Goal: Task Accomplishment & Management: Use online tool/utility

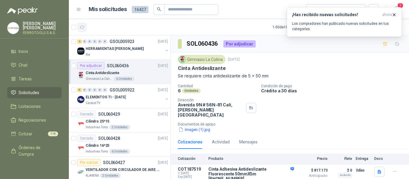
click at [82, 28] on icon "button" at bounding box center [82, 27] width 5 height 5
click at [355, 24] on p "Los compradores han publicado nuevas solicitudes en tus categorías." at bounding box center [344, 26] width 105 height 11
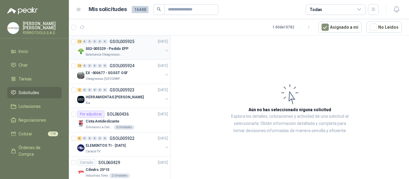
click at [138, 53] on div "Salamanca Oleaginosas SAS" at bounding box center [125, 54] width 78 height 5
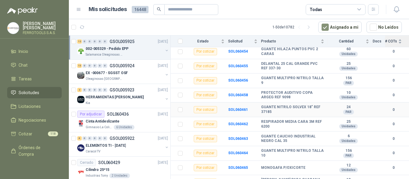
scroll to position [109, 0]
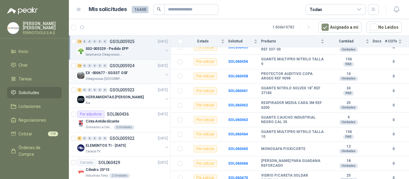
click at [112, 76] on div "EX -000677 - SGSST OSF" at bounding box center [125, 72] width 78 height 7
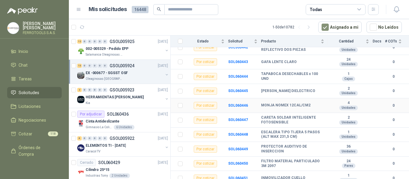
scroll to position [123, 0]
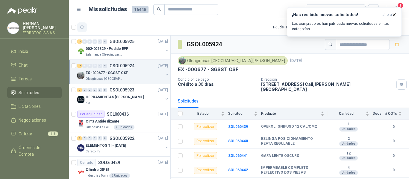
click at [81, 25] on icon "button" at bounding box center [82, 27] width 5 height 5
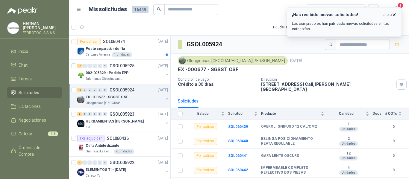
click at [349, 28] on p "Los compradores han publicado nuevas solicitudes en tus categorías." at bounding box center [344, 26] width 105 height 11
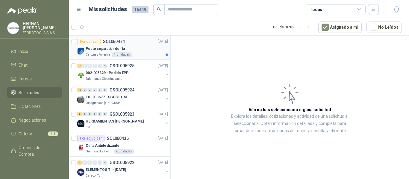
click at [133, 52] on div "Poste separador de fila" at bounding box center [127, 48] width 82 height 7
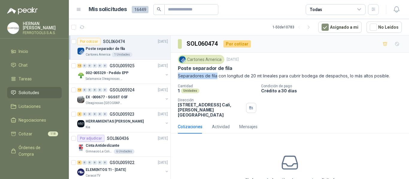
drag, startPoint x: 178, startPoint y: 75, endPoint x: 216, endPoint y: 80, distance: 38.8
click at [216, 80] on div "Cartones America 7 oct, 2025 Poste separador de fila Separadores de fila con lo…" at bounding box center [290, 86] width 224 height 63
copy p "Separadores de fila"
click at [176, 9] on input "text" at bounding box center [189, 9] width 42 height 10
type input "*****"
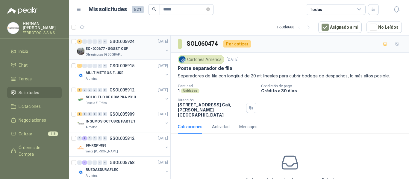
click at [164, 51] on button "button" at bounding box center [166, 50] width 5 height 5
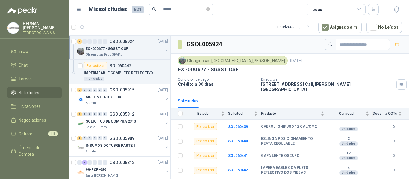
click at [164, 51] on button "button" at bounding box center [166, 50] width 5 height 5
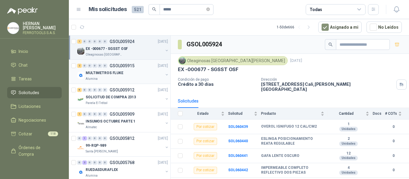
scroll to position [2, 0]
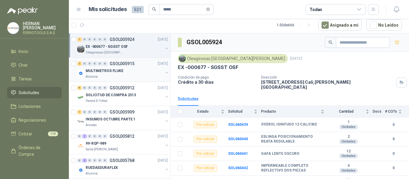
click at [151, 72] on div "MULTIMETROS FLUKE" at bounding box center [125, 70] width 78 height 7
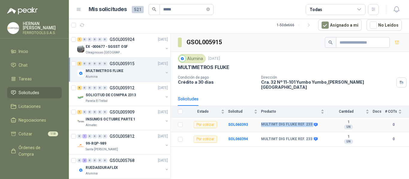
drag, startPoint x: 259, startPoint y: 119, endPoint x: 311, endPoint y: 124, distance: 51.4
click at [311, 124] on tr "Por cotizar SOL060393 MULTIMT DIG FLUKE REF. 233 1 UN 0" at bounding box center [290, 125] width 238 height 15
copy tr "MULTIMT DIG FLUKE REF. 233"
click at [164, 98] on button "button" at bounding box center [166, 97] width 5 height 5
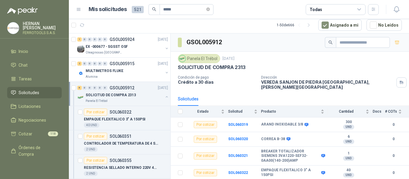
click at [164, 97] on button "button" at bounding box center [166, 97] width 5 height 5
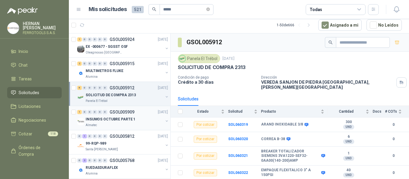
click at [164, 121] on button "button" at bounding box center [166, 121] width 5 height 5
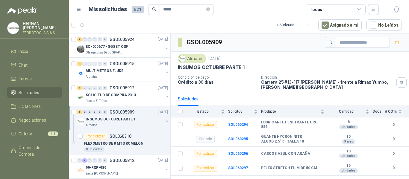
click at [164, 121] on button "button" at bounding box center [166, 121] width 5 height 5
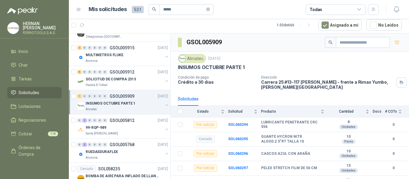
scroll to position [30, 0]
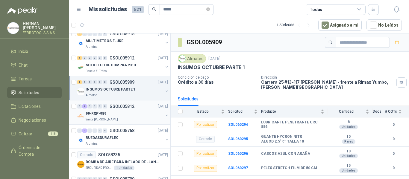
click at [164, 116] on button "button" at bounding box center [166, 115] width 5 height 5
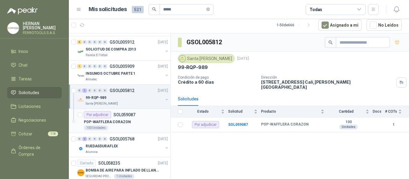
scroll to position [60, 0]
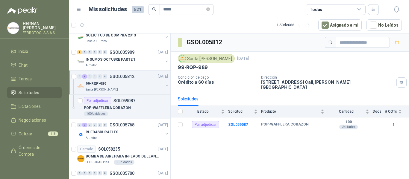
click at [164, 86] on button "button" at bounding box center [166, 85] width 5 height 5
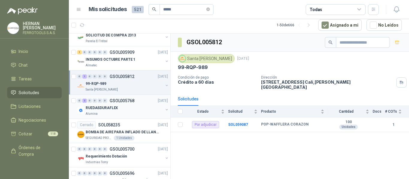
click at [164, 110] on button "button" at bounding box center [166, 109] width 5 height 5
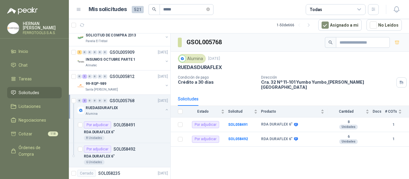
click at [164, 110] on button "button" at bounding box center [166, 109] width 5 height 5
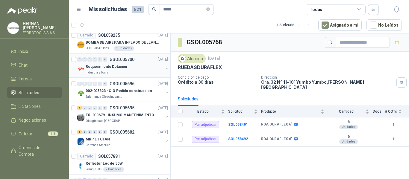
scroll to position [180, 0]
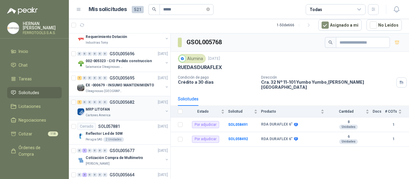
click at [158, 113] on div "Cartones America" at bounding box center [125, 115] width 78 height 5
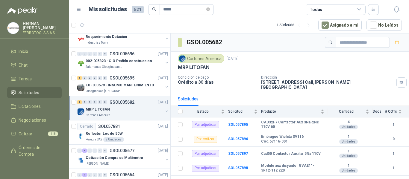
click at [164, 112] on button "button" at bounding box center [166, 111] width 5 height 5
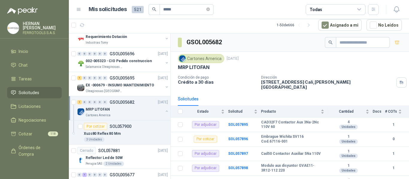
click at [164, 112] on button "button" at bounding box center [166, 111] width 5 height 5
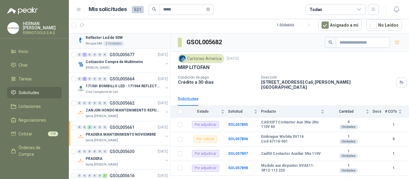
scroll to position [299, 0]
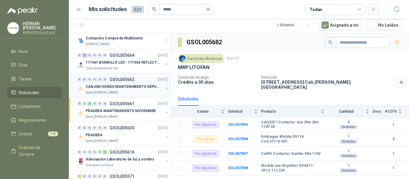
click at [164, 90] on div at bounding box center [166, 89] width 5 height 6
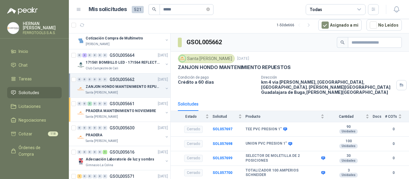
click at [164, 90] on div at bounding box center [166, 89] width 5 height 6
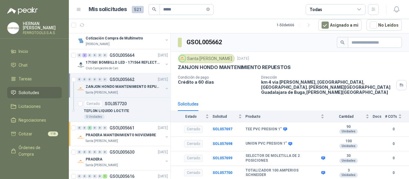
click at [164, 90] on button "button" at bounding box center [166, 88] width 5 height 5
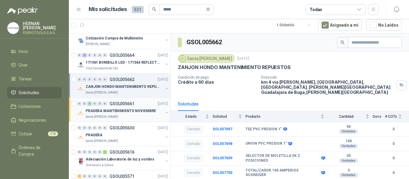
click at [162, 108] on div "PRADERA MANTENIMIENTO NOVIEMBRE Santa Anita Napoles" at bounding box center [123, 113] width 92 height 12
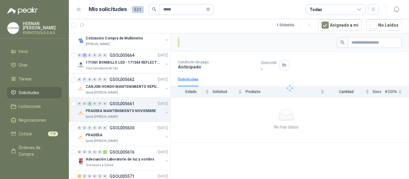
click at [164, 112] on button "button" at bounding box center [166, 112] width 5 height 5
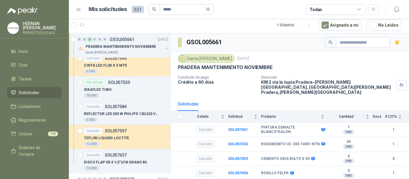
scroll to position [479, 0]
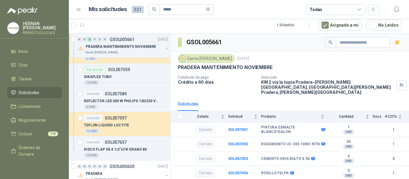
click at [164, 48] on button "button" at bounding box center [166, 48] width 5 height 5
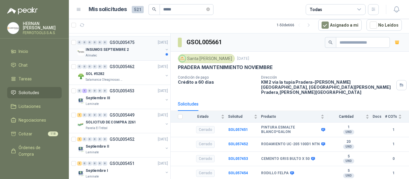
scroll to position [658, 0]
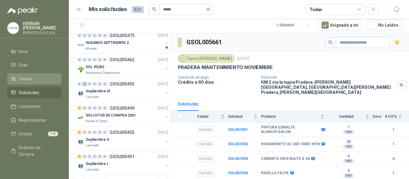
click at [31, 78] on span "Tareas" at bounding box center [25, 79] width 13 height 7
click at [31, 93] on span "Solicitudes" at bounding box center [29, 92] width 21 height 7
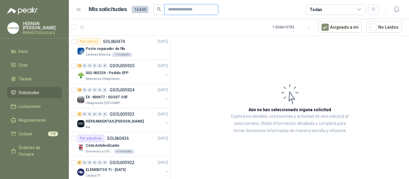
click at [192, 9] on input "text" at bounding box center [189, 9] width 42 height 10
type input "*****"
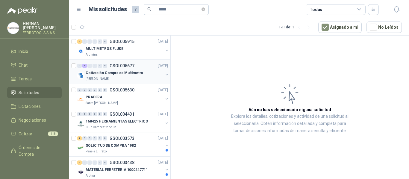
click at [164, 75] on button "button" at bounding box center [166, 74] width 5 height 5
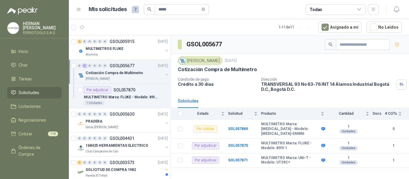
scroll to position [30, 0]
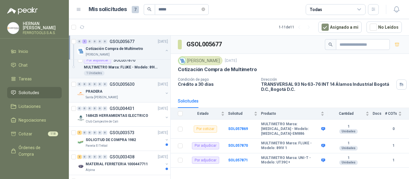
click at [164, 95] on button "button" at bounding box center [166, 93] width 5 height 5
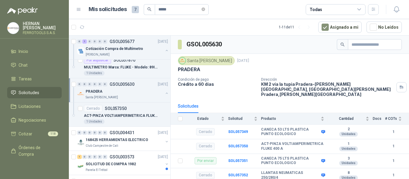
click at [164, 94] on button "button" at bounding box center [166, 93] width 5 height 5
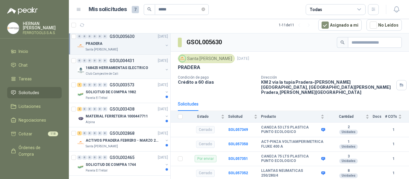
scroll to position [90, 0]
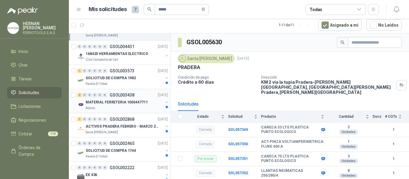
click at [164, 102] on button "button" at bounding box center [166, 102] width 5 height 5
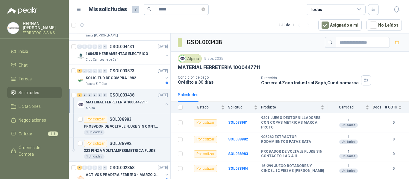
click at [164, 102] on button "button" at bounding box center [166, 104] width 5 height 5
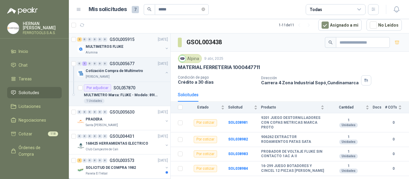
click at [136, 45] on div "MULTIMETROS FLUKE" at bounding box center [125, 46] width 78 height 7
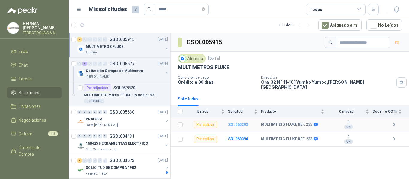
click at [237, 123] on b "SOL060393" at bounding box center [238, 125] width 20 height 4
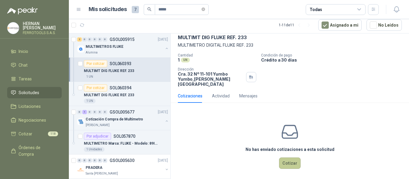
click at [286, 161] on button "Cotizar" at bounding box center [290, 163] width 22 height 11
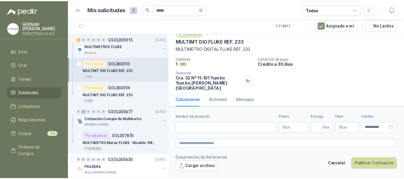
scroll to position [25, 0]
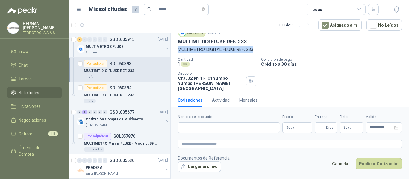
drag, startPoint x: 177, startPoint y: 51, endPoint x: 270, endPoint y: 48, distance: 93.1
click at [270, 48] on div "Alumina 6 oct, 2025 MULTIMT DIG FLUKE REF. 233 MULTIMETRO DIGITAL FLUKE REF. 23…" at bounding box center [290, 59] width 238 height 67
copy p "MULTIMETRO DIGITAL FLUKE REF. 233"
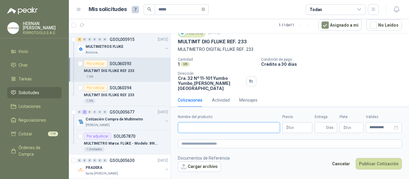
click at [247, 127] on input "Nombre del producto" at bounding box center [229, 127] width 102 height 11
paste input "**********"
type input "**********"
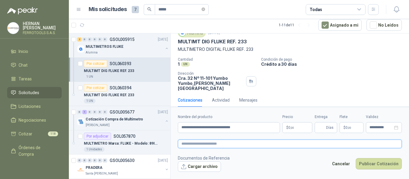
click at [257, 146] on textarea at bounding box center [290, 144] width 224 height 9
paste textarea "**********"
type textarea "**********"
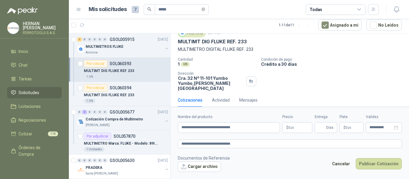
click at [290, 125] on p "$ 0 ,00" at bounding box center [297, 127] width 30 height 11
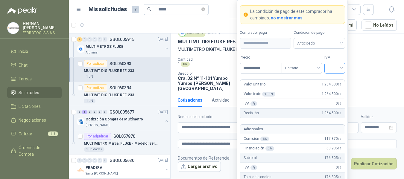
type input "**********"
click at [339, 67] on input "search" at bounding box center [334, 67] width 13 height 9
click at [337, 80] on div "19%" at bounding box center [334, 80] width 11 height 7
click at [333, 57] on label "IVA" at bounding box center [334, 58] width 21 height 6
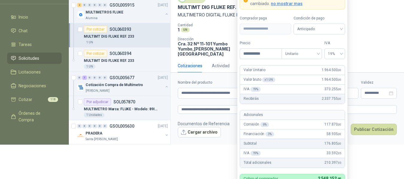
scroll to position [58, 0]
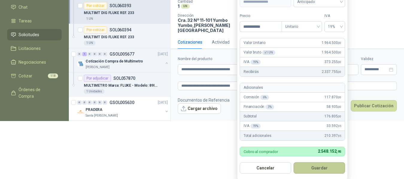
click at [324, 168] on button "Guardar" at bounding box center [319, 168] width 51 height 11
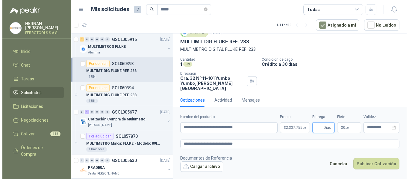
scroll to position [0, 0]
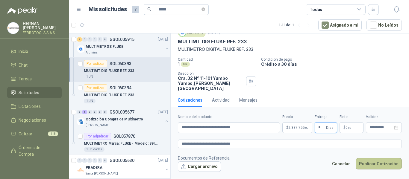
type input "*"
click at [377, 165] on button "Publicar Cotización" at bounding box center [379, 163] width 46 height 11
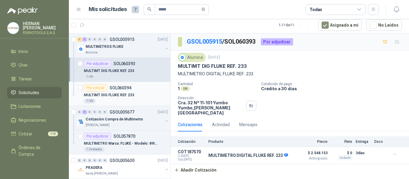
click at [123, 96] on p "MULTIMT DIG FLUKE REF. 233" at bounding box center [109, 95] width 50 height 6
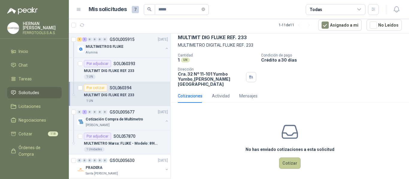
click at [283, 159] on button "Cotizar" at bounding box center [290, 163] width 22 height 11
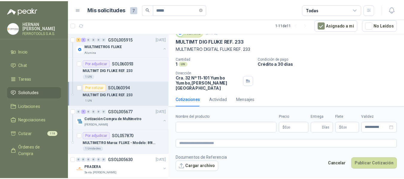
scroll to position [25, 0]
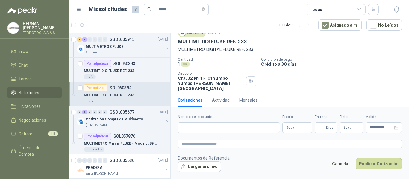
click at [293, 126] on body "HERNAN RUALES FERROTOOLS S.A.S. Inicio Chat Tareas Solicitudes Licitaciones Neg…" at bounding box center [204, 89] width 409 height 179
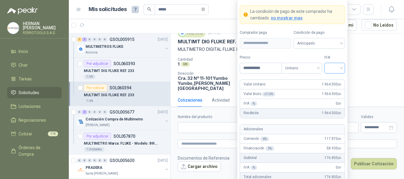
type input "**********"
click at [338, 68] on input "search" at bounding box center [334, 67] width 13 height 9
click at [336, 78] on div "19%" at bounding box center [334, 80] width 11 height 7
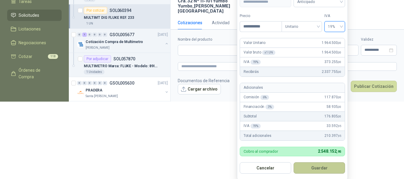
click at [327, 166] on button "Guardar" at bounding box center [319, 168] width 51 height 11
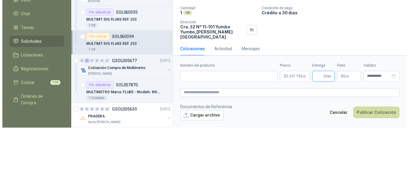
scroll to position [0, 0]
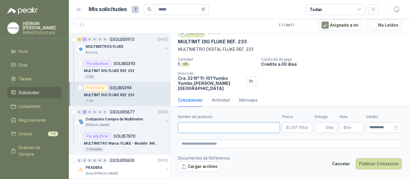
click at [256, 130] on input "Nombre del producto" at bounding box center [229, 127] width 102 height 11
paste input "**********"
type input "**********"
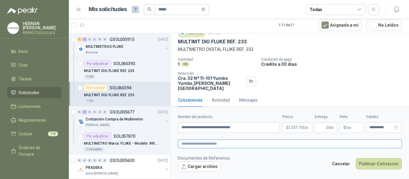
click at [277, 143] on textarea at bounding box center [290, 144] width 224 height 9
paste textarea "**********"
type textarea "**********"
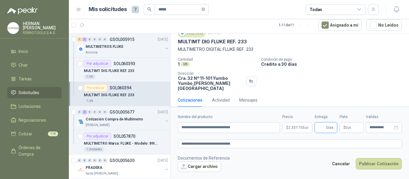
click at [325, 128] on input "Entrega" at bounding box center [321, 128] width 7 height 10
type input "*"
click at [311, 168] on footer "Documentos de Referencia Cargar archivo Cancelar Publicar Cotización" at bounding box center [290, 163] width 224 height 17
click at [379, 164] on button "Publicar Cotización" at bounding box center [379, 163] width 46 height 11
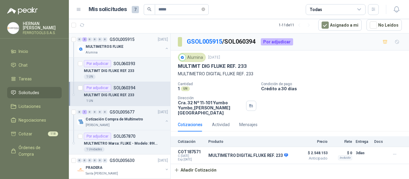
click at [164, 50] on button "button" at bounding box center [166, 48] width 5 height 5
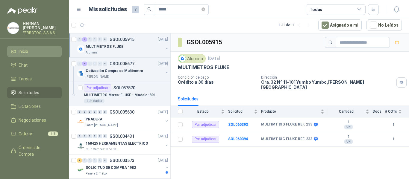
click at [18, 51] on li "Inicio" at bounding box center [34, 51] width 47 height 7
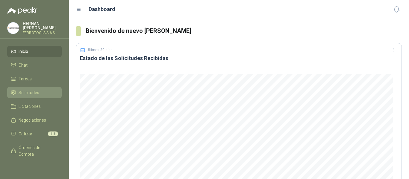
click at [34, 91] on span "Solicitudes" at bounding box center [29, 92] width 21 height 7
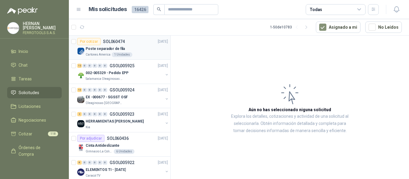
click at [108, 45] on div "Poste separador de fila" at bounding box center [127, 48] width 82 height 7
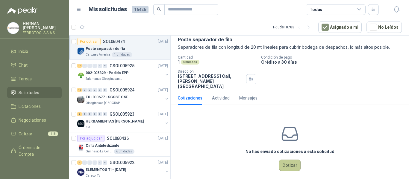
click at [290, 161] on button "Cotizar" at bounding box center [290, 165] width 22 height 11
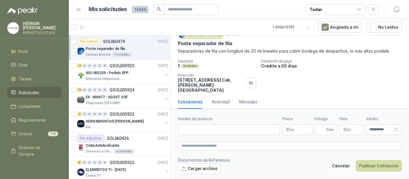
scroll to position [25, 0]
click at [210, 129] on input "Nombre del producto" at bounding box center [229, 129] width 102 height 11
paste input "**********"
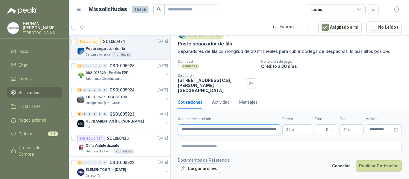
scroll to position [0, 31]
click at [256, 130] on input "**********" at bounding box center [229, 129] width 102 height 11
click at [276, 131] on input "**********" at bounding box center [229, 129] width 102 height 11
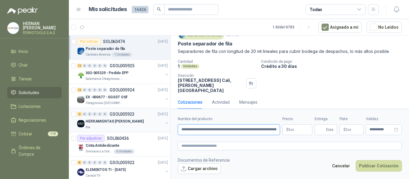
drag, startPoint x: 277, startPoint y: 130, endPoint x: 109, endPoint y: 129, distance: 167.9
click at [109, 129] on div "Por cotizar SOL060474 07/10/25 Poste separador de fila Cartones America 1 Unida…" at bounding box center [239, 108] width 340 height 146
click at [270, 129] on input "**********" at bounding box center [229, 129] width 102 height 11
drag, startPoint x: 277, startPoint y: 130, endPoint x: 0, endPoint y: 132, distance: 277.1
click at [0, 132] on div "HERNAN RUALES FERROTOOLS S.A.S. Inicio Chat Tareas Solicitudes Licitaciones Neg…" at bounding box center [204, 89] width 409 height 179
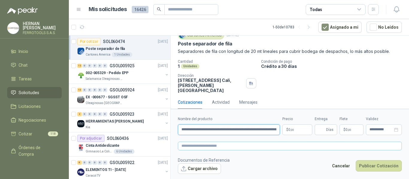
type input "**********"
click at [226, 146] on textarea at bounding box center [290, 146] width 224 height 9
paste textarea "**********"
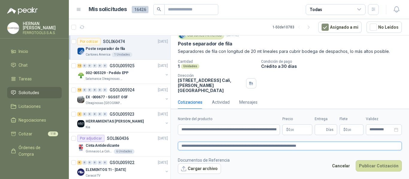
type textarea "**********"
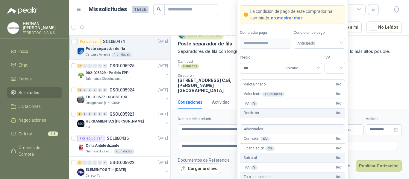
click at [297, 130] on body "HERNAN RUALES FERROTOOLS S.A.S. Inicio Chat Tareas Solicitudes Licitaciones Neg…" at bounding box center [204, 89] width 409 height 179
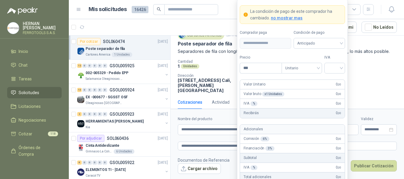
click at [382, 83] on div "Cantidad 1 Unidades Condición de pago Crédito a 30 días Dirección Calle 70 Nort…" at bounding box center [287, 77] width 219 height 34
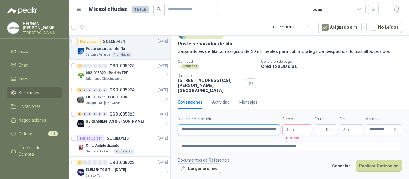
click at [257, 129] on input "**********" at bounding box center [229, 129] width 102 height 11
click at [294, 147] on textarea "**********" at bounding box center [290, 146] width 224 height 9
type textarea "**********"
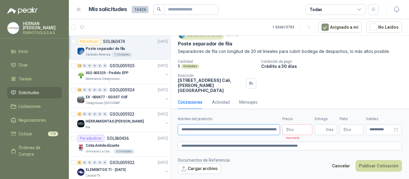
click at [269, 129] on input "**********" at bounding box center [229, 129] width 102 height 11
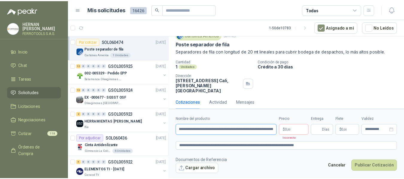
scroll to position [0, 26]
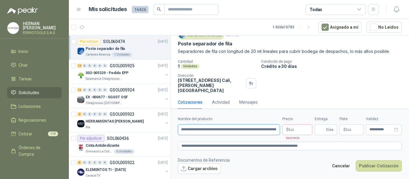
type input "**********"
click at [304, 130] on body "HERNAN RUALES FERROTOOLS S.A.S. Inicio Chat Tareas Solicitudes Licitaciones Neg…" at bounding box center [204, 89] width 409 height 179
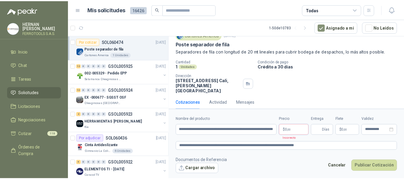
scroll to position [0, 0]
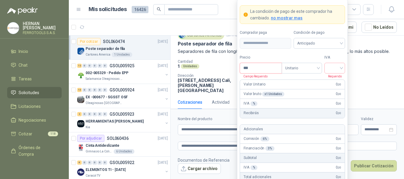
click at [253, 68] on input "***" at bounding box center [261, 68] width 42 height 10
type input "**********"
click at [336, 66] on input "search" at bounding box center [334, 67] width 13 height 9
click at [335, 80] on div "19%" at bounding box center [334, 80] width 11 height 7
click at [335, 57] on label "IVA" at bounding box center [334, 58] width 21 height 6
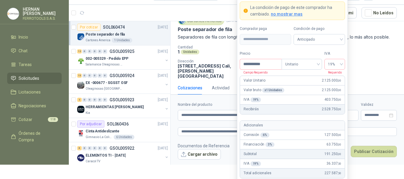
scroll to position [48, 0]
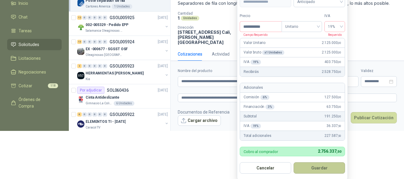
click at [331, 167] on button "Guardar" at bounding box center [319, 168] width 51 height 11
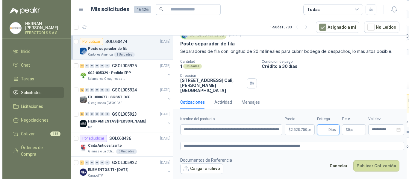
scroll to position [0, 0]
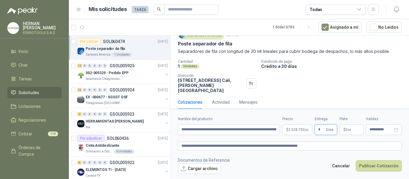
type input "*"
click at [320, 147] on textarea "**********" at bounding box center [290, 146] width 224 height 9
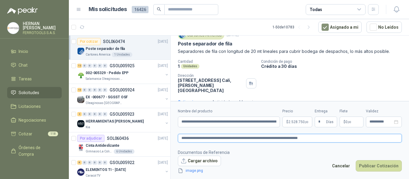
scroll to position [29, 0]
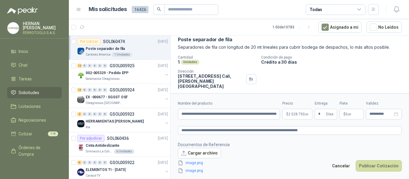
click at [253, 53] on div "Cartones America 7 oct, 2025 Poste separador de fila Separadores de fila con lo…" at bounding box center [290, 57] width 224 height 63
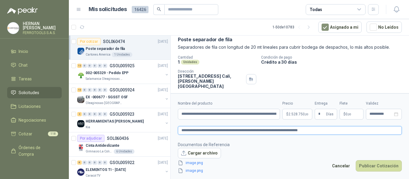
click at [324, 129] on textarea "**********" at bounding box center [290, 130] width 224 height 9
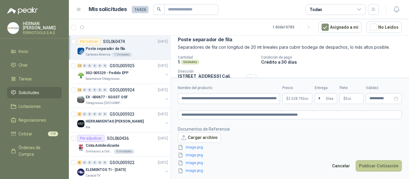
click at [383, 169] on button "Publicar Cotización" at bounding box center [379, 165] width 46 height 11
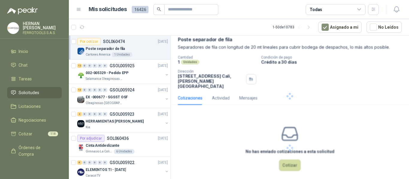
scroll to position [0, 0]
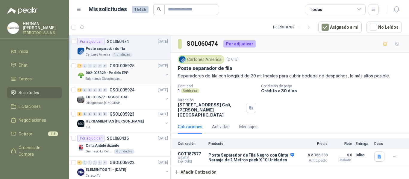
click at [143, 66] on div "12 0 0 0 0 0 GSOL005925 07/10/25" at bounding box center [123, 65] width 92 height 7
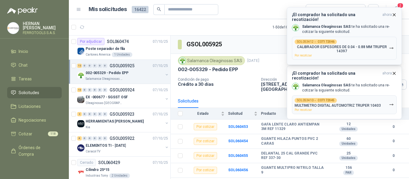
click at [385, 46] on p "CALIBRADOR ESPESORES DE 0.04 - 0.88 MM TRUPER 14397" at bounding box center [341, 49] width 94 height 8
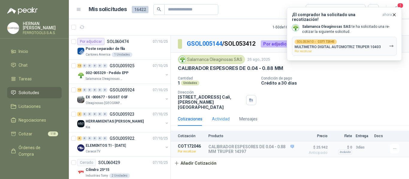
click at [221, 112] on div "Actividad" at bounding box center [221, 119] width 18 height 14
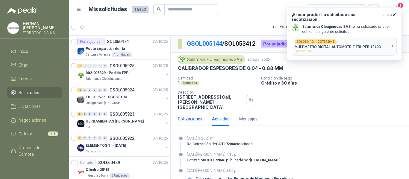
click at [192, 116] on div "Cotizaciones" at bounding box center [190, 119] width 25 height 7
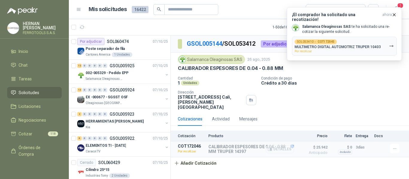
click at [279, 145] on button "Detalles" at bounding box center [280, 149] width 28 height 8
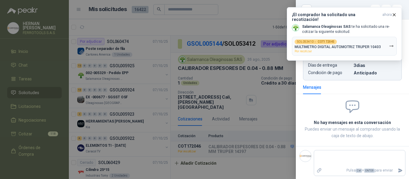
scroll to position [233, 0]
click at [263, 115] on div at bounding box center [204, 89] width 409 height 179
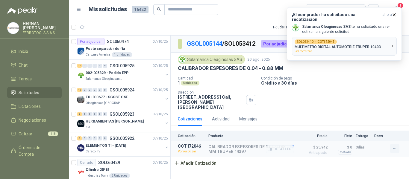
click at [394, 146] on icon "button" at bounding box center [394, 148] width 5 height 5
click at [376, 130] on button "Re-cotizar" at bounding box center [383, 131] width 48 height 10
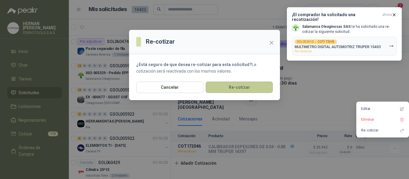
click at [249, 91] on button "Re-cotizar" at bounding box center [239, 87] width 67 height 11
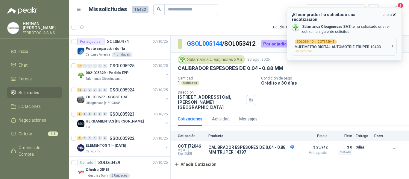
click at [356, 45] on div "SOL053410 → COT172045 MULTIMETRO DIGITAL AUTOMOTRIZ TRUPER 10403 Por recotizar" at bounding box center [337, 46] width 86 height 13
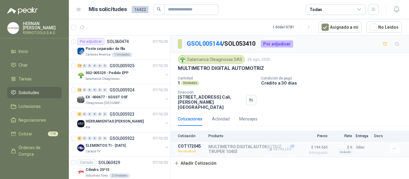
click at [282, 147] on button "Detalles" at bounding box center [280, 149] width 28 height 8
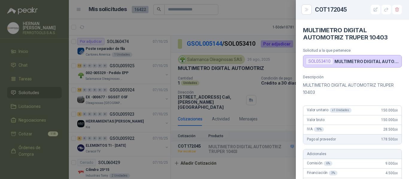
scroll to position [230, 0]
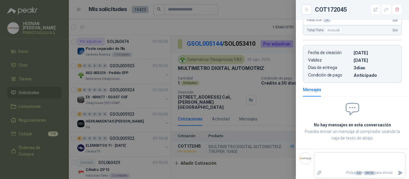
click at [256, 168] on div at bounding box center [204, 89] width 409 height 179
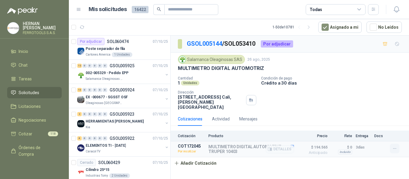
click at [395, 146] on icon "button" at bounding box center [394, 148] width 5 height 5
click at [379, 130] on button "Re-cotizar" at bounding box center [383, 131] width 48 height 10
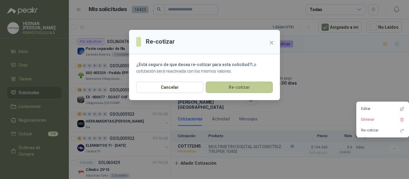
click at [249, 90] on button "Re-cotizar" at bounding box center [239, 87] width 67 height 11
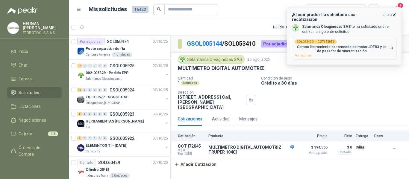
click at [320, 45] on p "Camoo Herramienta de torneado de motor JDE83 y kit de pasador de sincronización" at bounding box center [341, 49] width 94 height 8
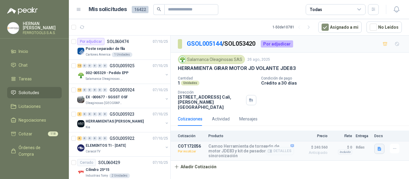
click at [379, 147] on icon "button" at bounding box center [379, 149] width 5 height 5
click at [370, 124] on button "image.png" at bounding box center [367, 125] width 26 height 6
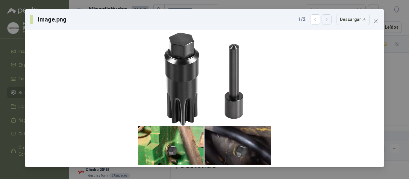
click at [327, 22] on icon "button" at bounding box center [326, 19] width 5 height 5
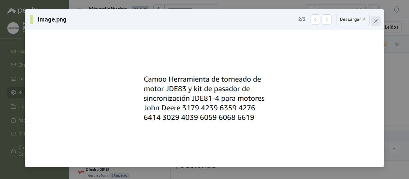
click at [376, 22] on icon "close" at bounding box center [375, 21] width 5 height 5
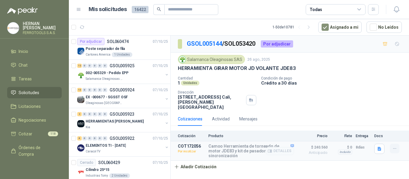
click at [395, 146] on icon "button" at bounding box center [394, 148] width 5 height 5
click at [383, 129] on button "Re-cotizar" at bounding box center [383, 131] width 48 height 10
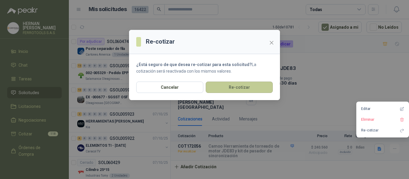
click at [242, 85] on button "Re-cotizar" at bounding box center [239, 87] width 67 height 11
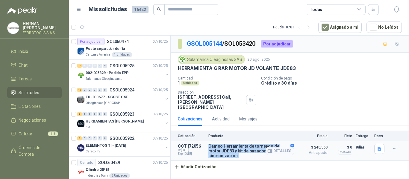
drag, startPoint x: 209, startPoint y: 141, endPoint x: 285, endPoint y: 152, distance: 77.4
click at [285, 152] on article "COT172056 C: [DATE] Exp: [DATE] Camoo Herramienta de torneado de motor JDE83 y …" at bounding box center [290, 151] width 238 height 19
copy div "Camoo Herramienta de torneado de motor JDE83 y kit de pasador de sincronización"
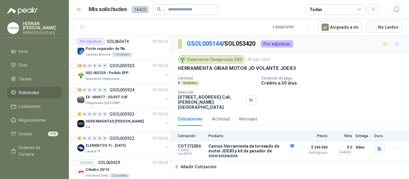
click at [182, 25] on article "1 - 50 de 10781 Asignado a mi No Leídos" at bounding box center [239, 27] width 340 height 16
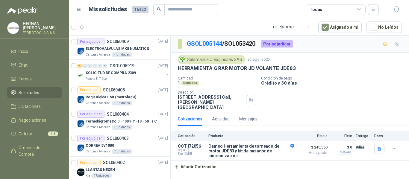
scroll to position [419, 0]
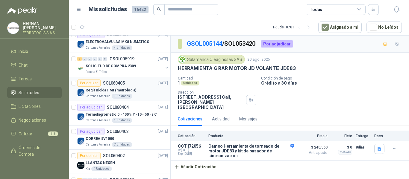
click at [138, 91] on div "Regla Rigida 1 Mt (metrologia)" at bounding box center [127, 90] width 82 height 7
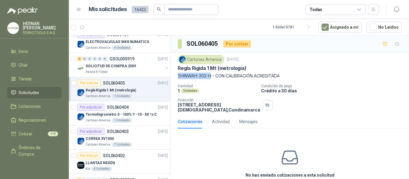
drag, startPoint x: 178, startPoint y: 78, endPoint x: 211, endPoint y: 78, distance: 33.5
click at [211, 78] on p "SHINWAH-302-H - CON CALIBRACIÓN ACREDITADA" at bounding box center [290, 76] width 224 height 7
copy p "SHINWAH-302-H"
drag, startPoint x: 175, startPoint y: 68, endPoint x: 250, endPoint y: 69, distance: 75.1
click at [250, 69] on div "Cartones America 6 oct, 2025 Regla Rigida 1 Mt (metrologia) SHINWAH-302-H - CO…" at bounding box center [290, 84] width 238 height 62
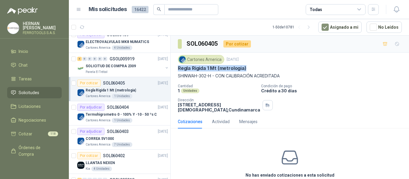
click at [244, 69] on p "Regla Rigida 1 Mt (metrologia)" at bounding box center [212, 68] width 69 height 6
drag, startPoint x: 172, startPoint y: 70, endPoint x: 212, endPoint y: 79, distance: 40.5
click at [212, 79] on div "Cartones America 6 oct, 2025 Regla Rigida 1 Mt (metrologia) SHINWAH-302-H - CO…" at bounding box center [290, 84] width 238 height 62
copy div "Regla Rigida 1 Mt (metrologia) SHINWAH-302-H"
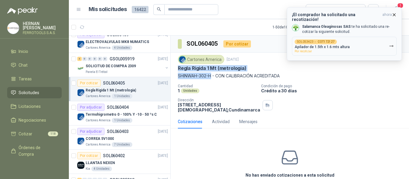
click at [390, 45] on button "SOL053423 → COT172127 Apilador de 1.5th x 1.6 mts altura Por recotizar" at bounding box center [344, 46] width 105 height 19
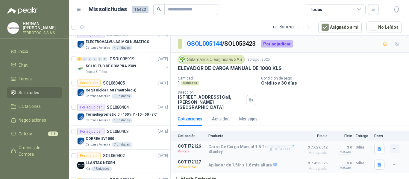
click at [395, 146] on icon "button" at bounding box center [394, 148] width 5 height 5
click at [396, 13] on icon "button" at bounding box center [396, 9] width 7 height 7
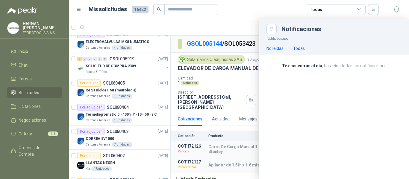
click at [297, 49] on div "Todas" at bounding box center [299, 48] width 12 height 7
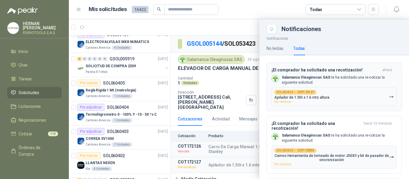
click at [381, 101] on button "SOL053423 → COT172127 Apilador de 1.5th x 1.6 mts altura Por recotizar" at bounding box center [333, 96] width 125 height 19
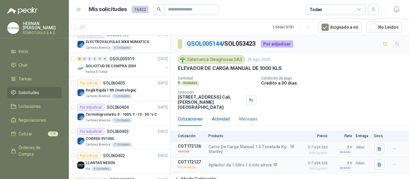
click at [222, 116] on div "Actividad" at bounding box center [221, 119] width 18 height 7
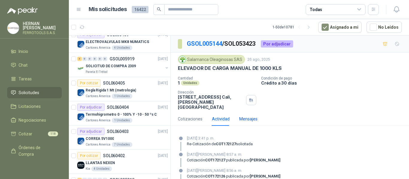
click at [248, 116] on div "Mensajes" at bounding box center [248, 119] width 18 height 7
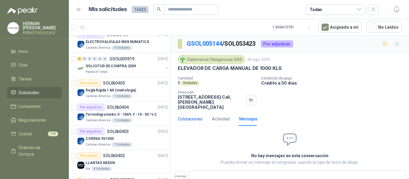
click at [194, 116] on div "Cotizaciones" at bounding box center [190, 119] width 25 height 7
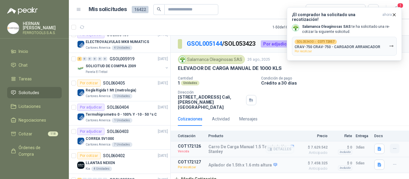
click at [397, 146] on icon "button" at bounding box center [394, 148] width 5 height 5
click at [388, 129] on button "Re-cotizar" at bounding box center [383, 131] width 48 height 10
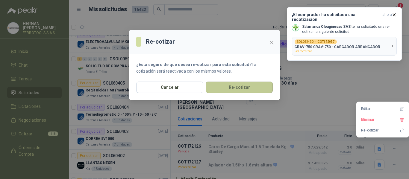
click at [241, 90] on button "Re-cotizar" at bounding box center [239, 87] width 67 height 11
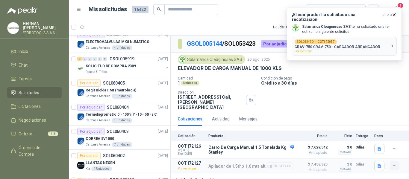
click at [392, 163] on icon "button" at bounding box center [394, 165] width 5 height 5
click at [376, 147] on button "Re-cotizar" at bounding box center [383, 148] width 48 height 10
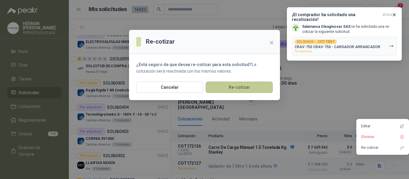
click at [244, 86] on button "Re-cotizar" at bounding box center [239, 87] width 67 height 11
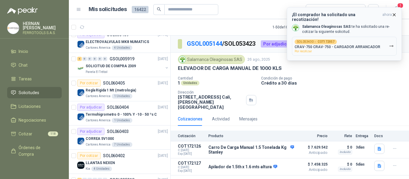
click at [344, 40] on div "SOL053430 → COT172057 CRAV-750 CRAV-750 - CARGADOR ARRANCADOR Por recotizar" at bounding box center [337, 46] width 86 height 13
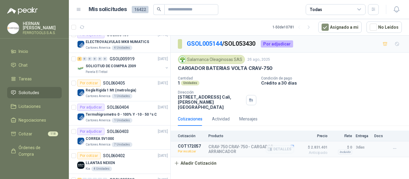
click at [243, 145] on p "CRAV-750 CRAV-750 - CARGADOR ARRANCADOR" at bounding box center [251, 150] width 86 height 10
drag, startPoint x: 209, startPoint y: 141, endPoint x: 239, endPoint y: 147, distance: 30.4
click at [239, 147] on p "CRAV-750 CRAV-750 - CARGADOR ARRANCADOR" at bounding box center [251, 150] width 86 height 10
copy p "CRAV-750 CRAV-750 - CARGADOR ARRANCADOR"
click at [276, 145] on button "Detalles" at bounding box center [280, 149] width 28 height 8
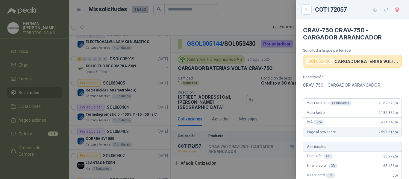
click at [275, 110] on div at bounding box center [204, 89] width 409 height 179
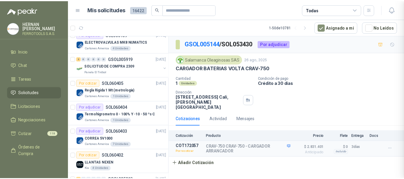
scroll to position [212, 0]
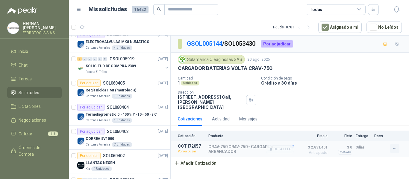
click at [398, 144] on button "button" at bounding box center [395, 149] width 10 height 10
click at [379, 106] on button "Editar" at bounding box center [383, 109] width 48 height 10
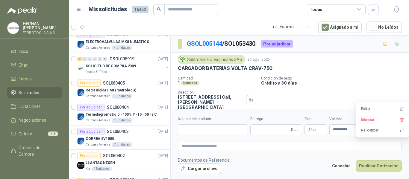
type input "**********"
type input "*"
type input "**********"
type textarea "**********"
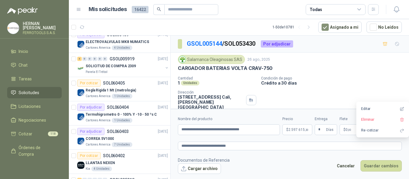
click at [299, 133] on body "HERNAN RUALES FERROTOOLS S.A.S. Inicio Chat Tareas Solicitudes Licitaciones Neg…" at bounding box center [204, 89] width 409 height 179
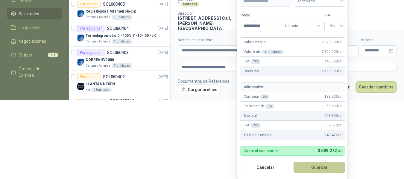
scroll to position [79, 0]
type input "**********"
click at [322, 168] on button "Guardar" at bounding box center [319, 168] width 51 height 11
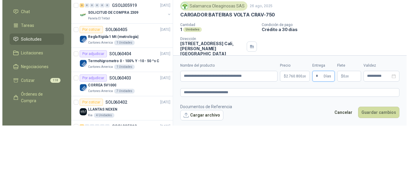
scroll to position [0, 0]
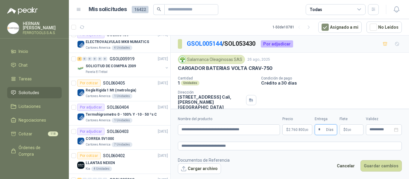
type input "*"
click at [306, 164] on footer "Documentos de Referencia Cargar archivo Cancelar Guardar cambios" at bounding box center [290, 165] width 224 height 17
click at [383, 164] on button "Guardar cambios" at bounding box center [380, 165] width 41 height 11
click at [396, 128] on icon "close-circle" at bounding box center [396, 130] width 4 height 4
click at [383, 169] on button "Guardar cambios" at bounding box center [380, 165] width 41 height 11
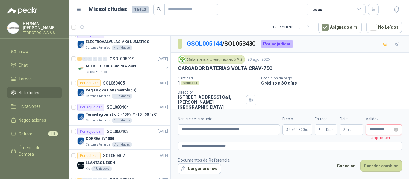
click at [382, 126] on div "**********" at bounding box center [384, 129] width 36 height 11
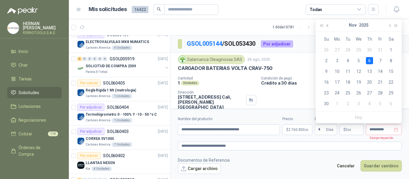
click at [327, 26] on button "button" at bounding box center [327, 25] width 7 height 12
type input "**********"
click at [359, 71] on div "15" at bounding box center [358, 71] width 7 height 7
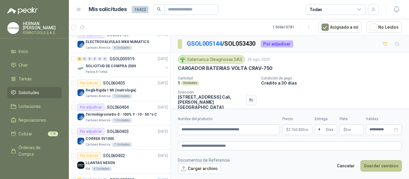
click at [379, 167] on button "Guardar cambios" at bounding box center [380, 165] width 41 height 11
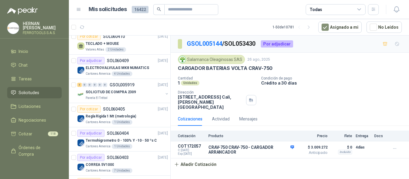
scroll to position [419, 0]
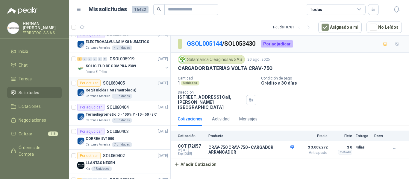
click at [135, 91] on div "Regla Rigida 1 Mt (metrologia)" at bounding box center [127, 90] width 82 height 7
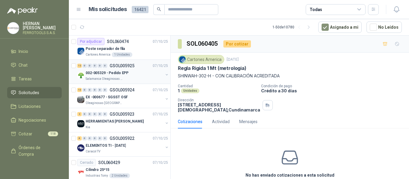
click at [154, 74] on div "002-005329 - Pedido EPP" at bounding box center [125, 72] width 78 height 7
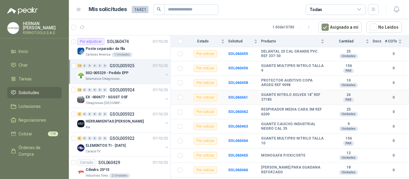
scroll to position [109, 0]
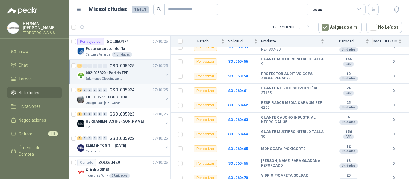
click at [133, 99] on div "EX -000677 - SGSST OSF" at bounding box center [125, 97] width 78 height 7
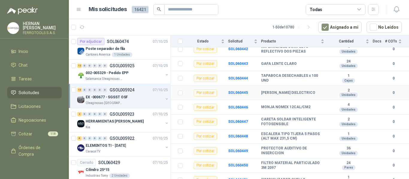
scroll to position [123, 0]
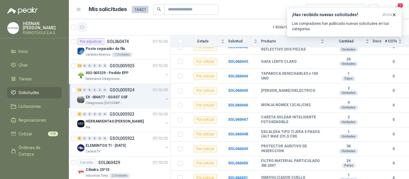
click at [85, 27] on button "button" at bounding box center [82, 27] width 10 height 10
click at [351, 22] on p "Los compradores han publicado nuevas solicitudes en tus categorías." at bounding box center [344, 26] width 105 height 11
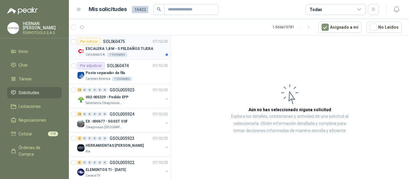
click at [132, 53] on div "Calzatodo S.A. 1 Unidades" at bounding box center [127, 54] width 82 height 5
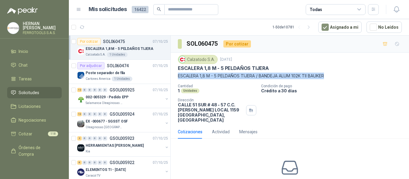
drag, startPoint x: 177, startPoint y: 76, endPoint x: 363, endPoint y: 77, distance: 186.1
click at [363, 77] on div "Calzatodo S.A. 7 oct, 2025 ESCALERA 1,8 M - 5 PELDAÑOS TIJERA ESCALERA 1,8 M - …" at bounding box center [290, 89] width 238 height 72
copy p "ESCALERA 1,8 M - 5 PELDAÑOS TIJERA / BANDEJA ALUM 102K TII BAUKER"
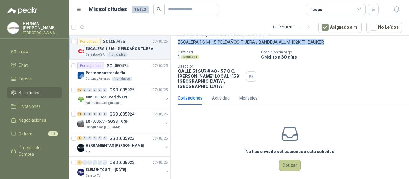
click at [292, 160] on button "Cotizar" at bounding box center [290, 165] width 22 height 11
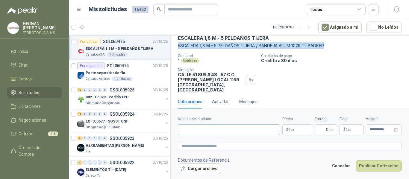
scroll to position [30, 0]
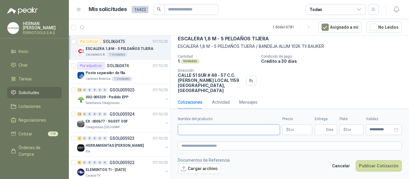
click at [243, 131] on input "Nombre del producto" at bounding box center [229, 129] width 102 height 11
paste input "**********"
type input "**********"
click at [244, 147] on textarea at bounding box center [290, 146] width 224 height 9
paste textarea "**********"
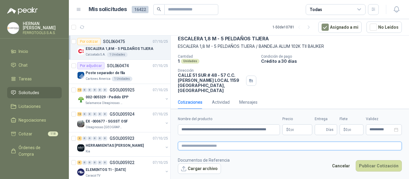
type textarea "**********"
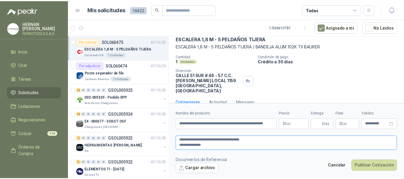
scroll to position [34, 0]
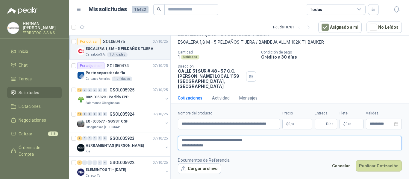
type textarea "**********"
click at [294, 125] on body "HERNAN RUALES FERROTOOLS S.A.S. Inicio Chat Tareas Solicitudes Licitaciones Neg…" at bounding box center [204, 89] width 409 height 179
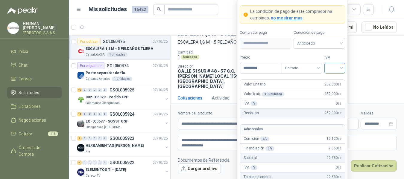
type input "*********"
click at [338, 70] on input "search" at bounding box center [334, 67] width 13 height 9
click at [334, 80] on div "19%" at bounding box center [334, 80] width 11 height 7
click at [340, 55] on label "IVA" at bounding box center [334, 58] width 21 height 6
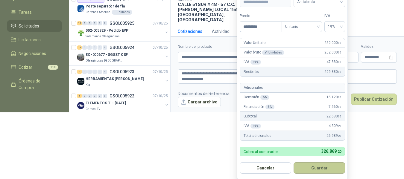
click at [328, 169] on button "Guardar" at bounding box center [319, 168] width 51 height 11
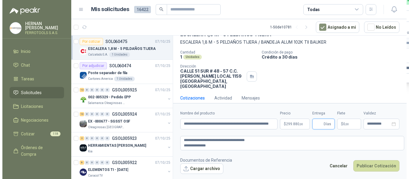
scroll to position [0, 0]
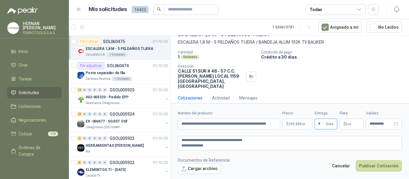
type input "*"
click at [302, 160] on footer "Documentos de Referencia Cargar archivo Cancelar Publicar Cotización" at bounding box center [290, 165] width 224 height 17
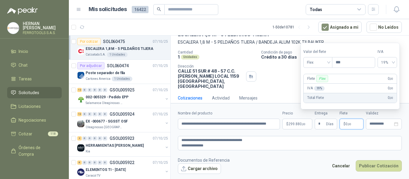
click at [350, 124] on span ",00" at bounding box center [349, 124] width 4 height 3
type input "********"
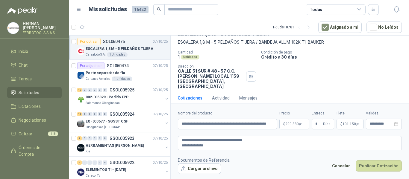
click at [305, 161] on footer "Documentos de Referencia Cargar archivo Cancelar Publicar Cotización" at bounding box center [290, 165] width 224 height 17
click at [205, 171] on button "Cargar archivo" at bounding box center [199, 169] width 43 height 11
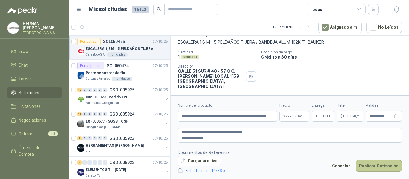
click at [381, 167] on button "Publicar Cotización" at bounding box center [379, 165] width 46 height 11
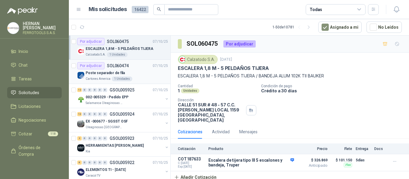
click at [133, 73] on div "Poste separador de fila" at bounding box center [127, 72] width 82 height 7
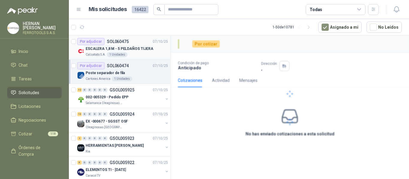
click at [143, 46] on p "ESCALERA 1,8 M - 5 PELDAÑOS TIJERA" at bounding box center [120, 49] width 68 height 6
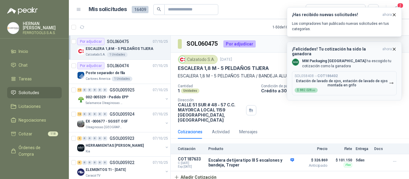
click at [378, 80] on p "Estación de lavado de ojos, estación de lavado de ojos montada en grifo" at bounding box center [341, 83] width 94 height 8
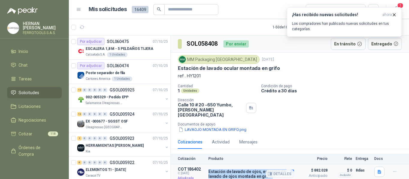
drag, startPoint x: 209, startPoint y: 167, endPoint x: 275, endPoint y: 179, distance: 67.5
click at [275, 179] on article "COT186402 C: 02/10/2025 Adjudicada Estación de lavado de ojos, estación de lava…" at bounding box center [290, 174] width 238 height 19
copy div "Estación de lavado de ojos, estación de lavado de ojos montada en grifo"
click at [326, 127] on div "LAVAOJO MONTADA EN GRIFO.png" at bounding box center [292, 130] width 229 height 6
click at [332, 22] on p "Los compradores han publicado nuevas solicitudes en tus categorías." at bounding box center [344, 26] width 105 height 11
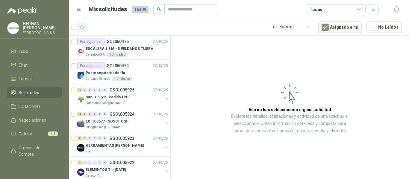
click at [81, 27] on icon "button" at bounding box center [82, 27] width 5 height 5
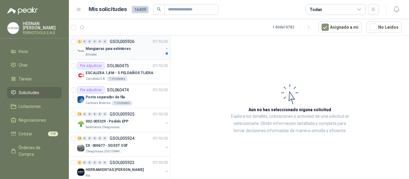
click at [125, 51] on p "Mangueras para extintores" at bounding box center [108, 49] width 45 height 6
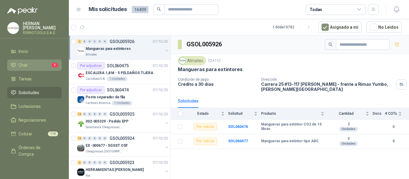
click at [34, 63] on li "Chat 1" at bounding box center [34, 65] width 47 height 7
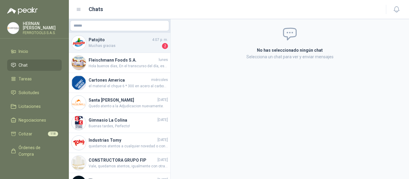
click at [134, 46] on span "Muchas gracias" at bounding box center [125, 46] width 72 height 6
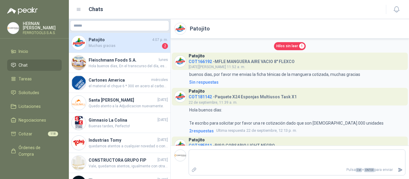
scroll to position [363, 0]
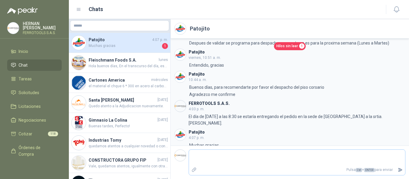
click at [236, 161] on textarea at bounding box center [297, 158] width 216 height 14
click at [27, 78] on span "Tareas" at bounding box center [25, 79] width 13 height 7
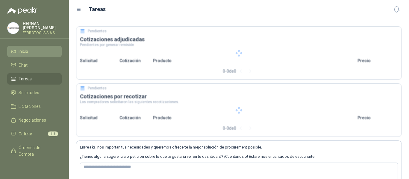
click at [25, 50] on span "Inicio" at bounding box center [24, 51] width 10 height 7
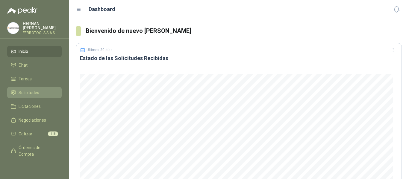
click at [25, 89] on span "Solicitudes" at bounding box center [29, 92] width 21 height 7
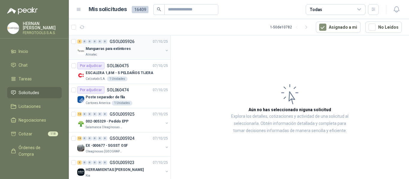
click at [98, 54] on div "Almatec" at bounding box center [125, 54] width 78 height 5
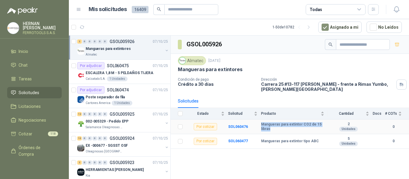
drag, startPoint x: 261, startPoint y: 125, endPoint x: 283, endPoint y: 131, distance: 23.0
click at [283, 131] on b "Mangueras para extintor CO2 de 15 libras" at bounding box center [292, 126] width 63 height 9
copy b "Mangueras para extintor CO2 de 15 libras"
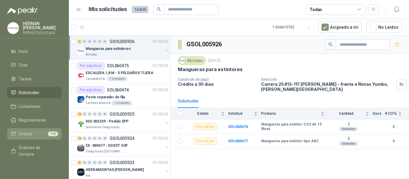
click at [27, 136] on span "Cotizar" at bounding box center [26, 134] width 14 height 7
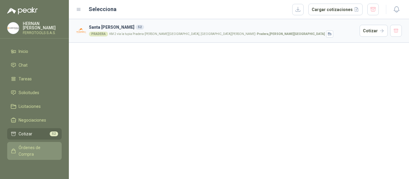
click at [32, 150] on span "Órdenes de Compra" at bounding box center [37, 151] width 37 height 13
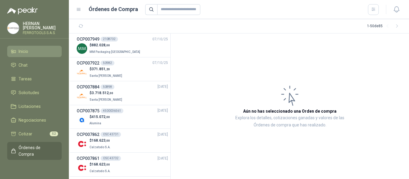
click at [38, 48] on li "Inicio" at bounding box center [34, 51] width 47 height 7
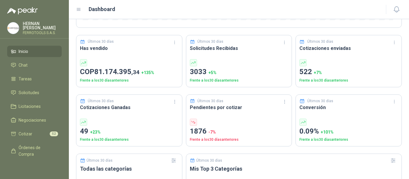
scroll to position [150, 0]
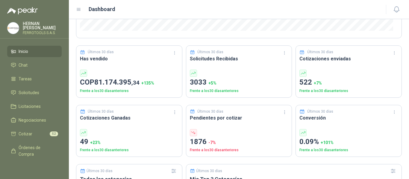
click at [204, 40] on div "Últimos 30 días Estado de las Solicitudes Recibidas Últimos 30 días Has vendido…" at bounding box center [239, 155] width 326 height 538
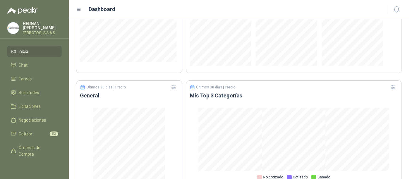
scroll to position [402, 0]
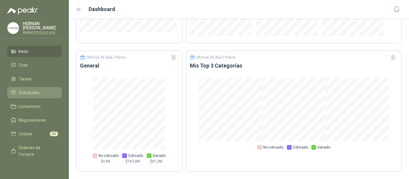
click at [18, 92] on li "Solicitudes" at bounding box center [34, 92] width 47 height 7
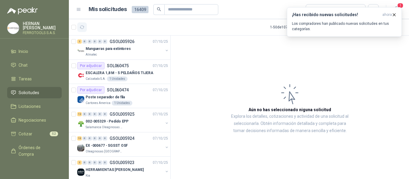
click at [78, 28] on button "button" at bounding box center [82, 27] width 10 height 10
click at [318, 25] on p "Los compradores han publicado nuevas solicitudes en tus categorías." at bounding box center [344, 26] width 105 height 11
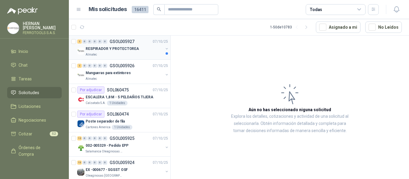
click at [123, 58] on div "2 0 0 0 0 0 GSOL005927 [DATE] RESPIRADOR Y PROTECTOREA Almatec" at bounding box center [119, 48] width 101 height 24
click at [137, 49] on div "RESPIRADOR Y PROTECTOREA" at bounding box center [125, 48] width 78 height 7
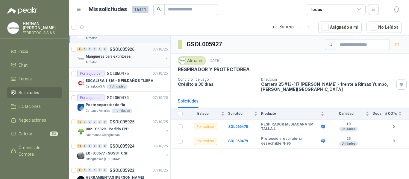
scroll to position [30, 0]
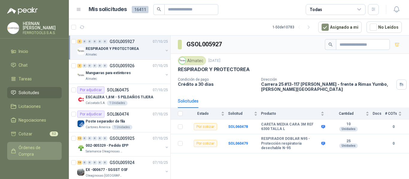
click at [34, 150] on span "Órdenes de Compra" at bounding box center [37, 151] width 37 height 13
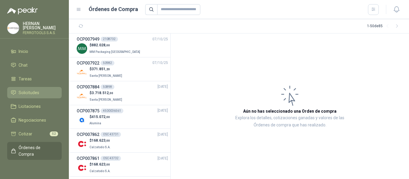
click at [43, 95] on link "Solicitudes" at bounding box center [34, 92] width 54 height 11
